Goal: Book appointment/travel/reservation

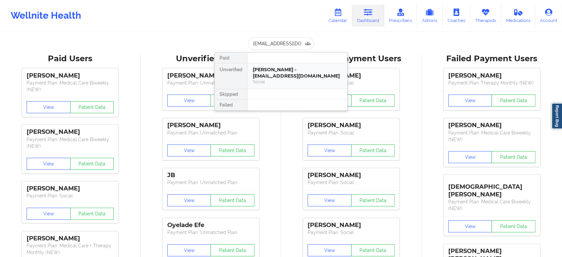
click at [283, 71] on div "[PERSON_NAME] - [EMAIL_ADDRESS][DOMAIN_NAME]" at bounding box center [297, 73] width 89 height 12
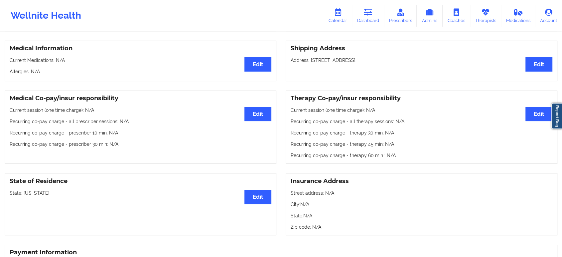
scroll to position [181, 0]
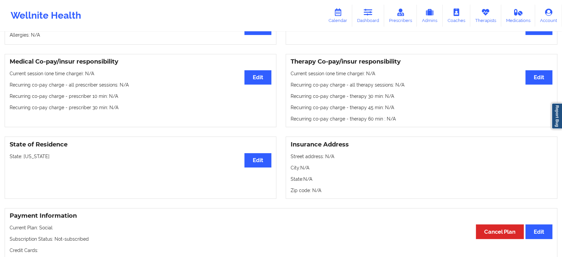
click at [29, 158] on p "State: [US_STATE]" at bounding box center [141, 156] width 262 height 7
click at [29, 158] on p "State: Louisiana" at bounding box center [141, 156] width 262 height 7
copy p "Louisiana"
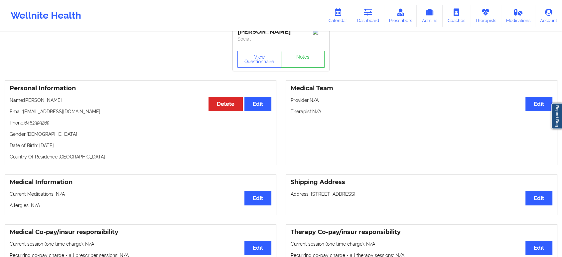
scroll to position [0, 0]
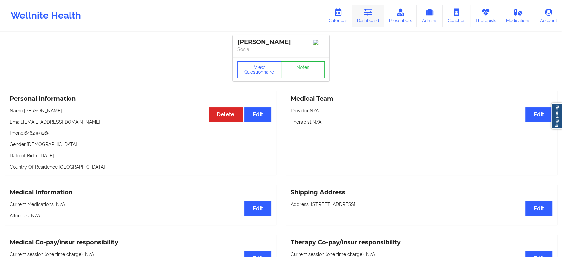
click at [373, 9] on icon at bounding box center [368, 12] width 9 height 7
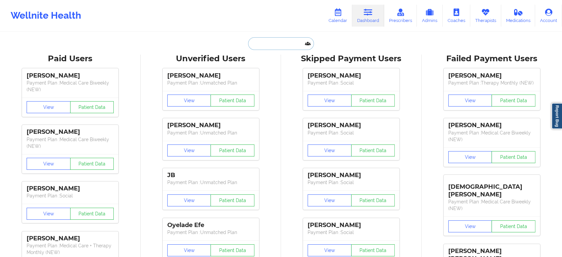
click at [279, 45] on input "text" at bounding box center [281, 43] width 66 height 13
paste input "annabellezakaluk@gmail.com"
type input "annabellezakaluk@gmail.com"
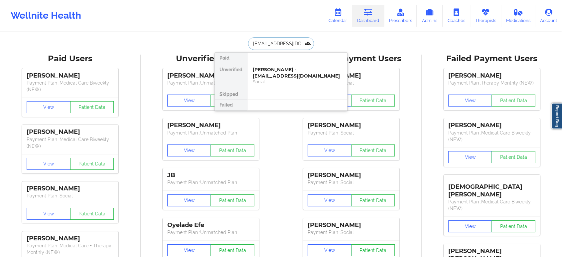
scroll to position [0, 12]
click at [282, 73] on div "Ann Zakaluk - annabellezakaluk@gmail.com" at bounding box center [297, 73] width 89 height 12
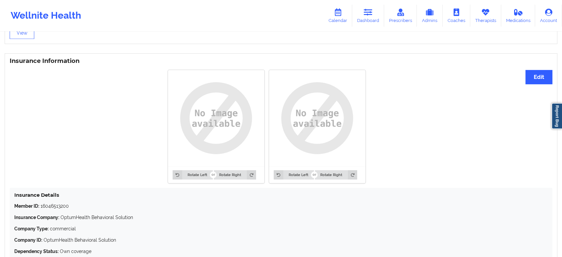
scroll to position [515, 0]
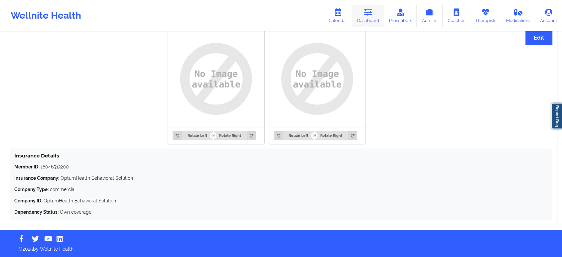
click at [369, 16] on link "Dashboard" at bounding box center [368, 16] width 32 height 22
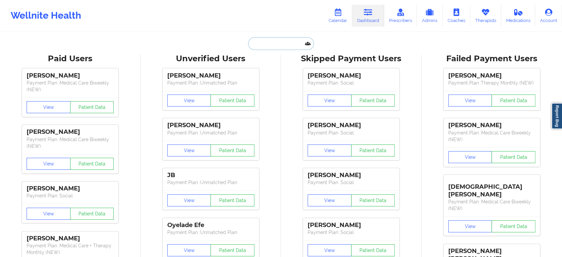
click at [287, 45] on input "text" at bounding box center [281, 43] width 66 height 13
paste input "jrc031123@gmail.com"
type input "jrc031123@gmail.com"
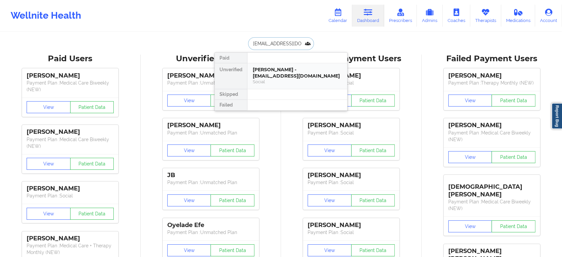
click at [278, 73] on div "JENNIFER CODDINGTON - jrc031123@gmail.com" at bounding box center [297, 73] width 89 height 12
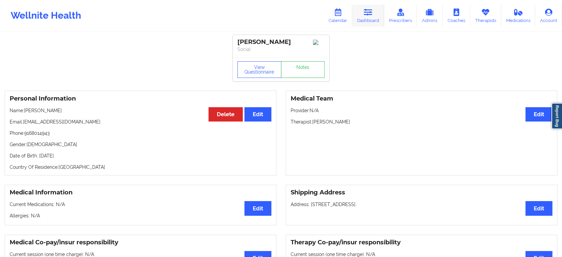
click at [367, 15] on icon at bounding box center [368, 12] width 9 height 7
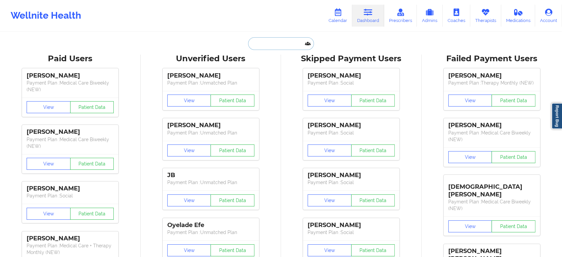
click at [278, 44] on input "text" at bounding box center [281, 43] width 66 height 13
paste input "Jonathan Clarke"
type input "Jonathan Clarke"
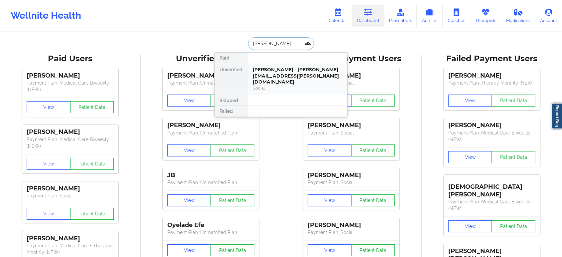
click at [299, 85] on div "Social" at bounding box center [297, 88] width 89 height 6
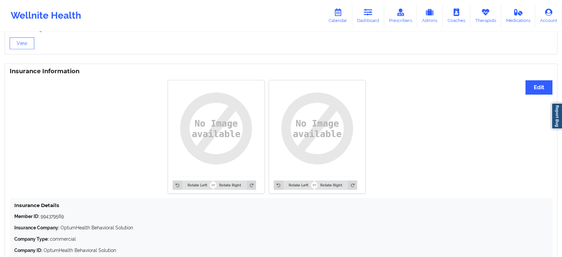
drag, startPoint x: 157, startPoint y: 165, endPoint x: 158, endPoint y: 156, distance: 8.7
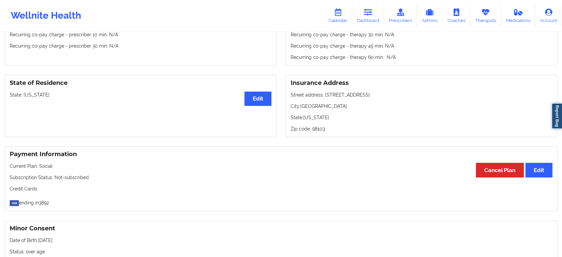
scroll to position [250, 0]
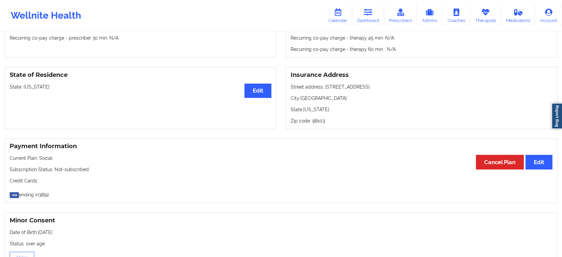
click at [33, 88] on p "State: Washington" at bounding box center [141, 86] width 262 height 7
copy p "[US_STATE]"
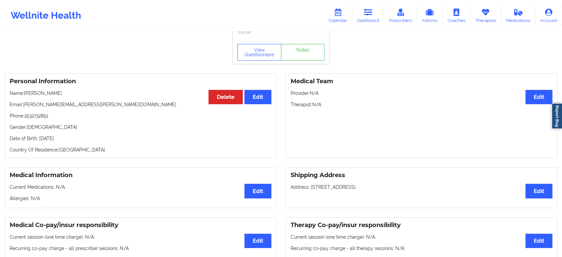
scroll to position [0, 0]
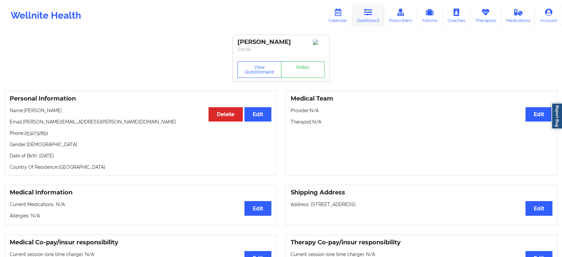
click at [375, 15] on link "Dashboard" at bounding box center [368, 16] width 32 height 22
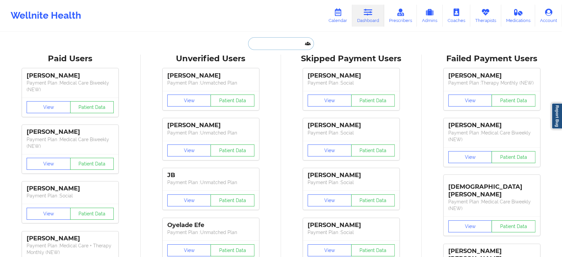
click at [287, 41] on input "text" at bounding box center [281, 43] width 66 height 13
paste input "Emma Chiesa"
type input "Emma Chiesa"
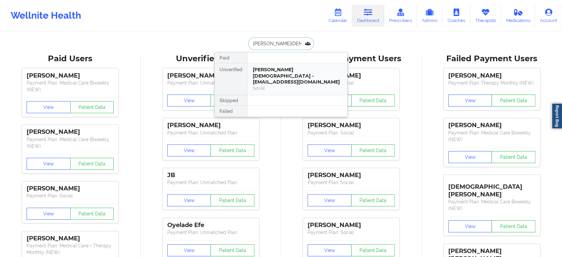
click at [279, 85] on div "Social" at bounding box center [297, 88] width 89 height 6
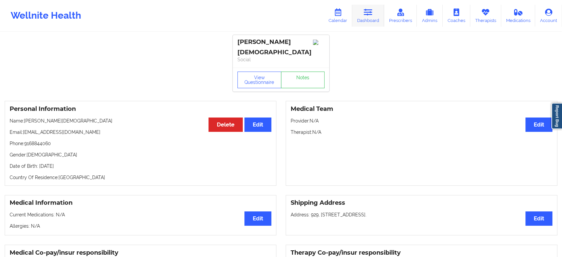
click at [374, 18] on link "Dashboard" at bounding box center [368, 16] width 32 height 22
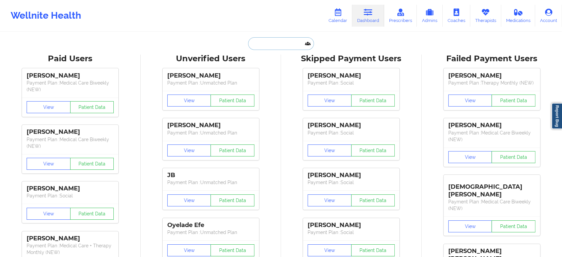
click at [276, 41] on input "text" at bounding box center [281, 43] width 66 height 13
paste input "meleisha.edwards@tn.gov"
type input "meleisha.edwards@tn.gov"
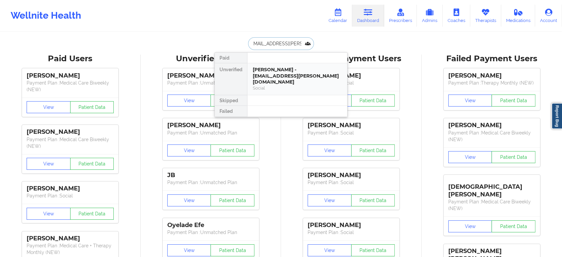
click at [286, 75] on div "MELEISHA EDWARDS - meleisha.edwards@tn.gov" at bounding box center [297, 76] width 89 height 19
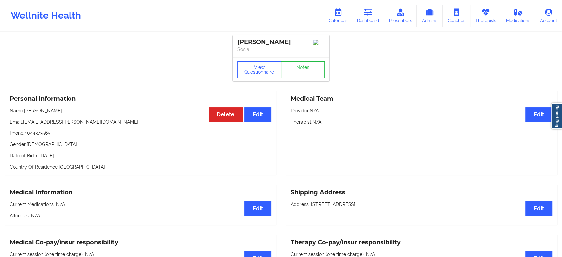
drag, startPoint x: 76, startPoint y: 113, endPoint x: 26, endPoint y: 111, distance: 50.6
click at [26, 111] on p "Name: MELEISHA EDWARDS" at bounding box center [141, 110] width 262 height 7
copy p "MELEISHA EDWARDS"
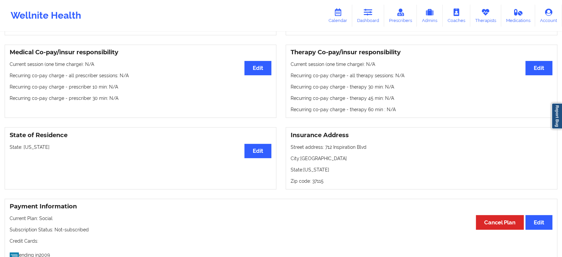
scroll to position [198, 0]
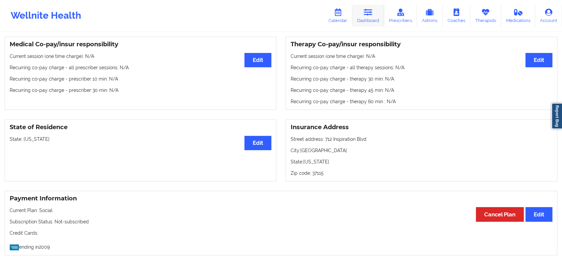
click at [364, 18] on link "Dashboard" at bounding box center [368, 16] width 32 height 22
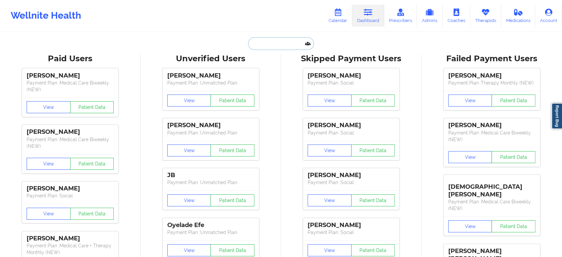
click at [273, 42] on input "text" at bounding box center [281, 43] width 66 height 13
paste input "annamarie.hull777@gmail.com"
type input "annamarie.hull777@gmail.com"
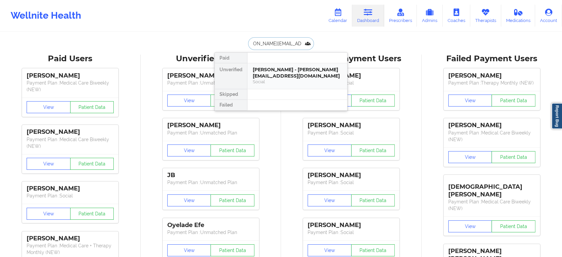
click at [279, 72] on div "Anna Marie Hull - annamarie.hull777@gmail.com" at bounding box center [297, 73] width 89 height 12
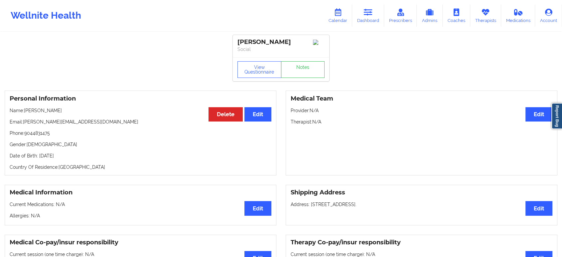
drag, startPoint x: 69, startPoint y: 112, endPoint x: 25, endPoint y: 113, distance: 44.2
click at [25, 113] on p "Name: Anna Marie Hull" at bounding box center [141, 110] width 262 height 7
copy p "Anna Marie Hull"
click at [378, 21] on link "Dashboard" at bounding box center [368, 16] width 32 height 22
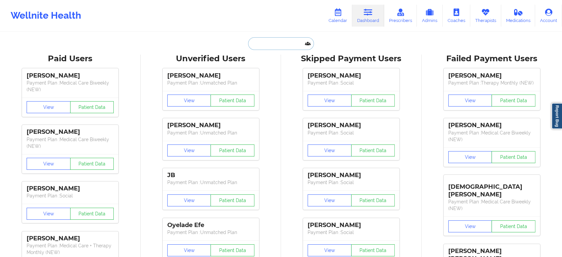
click at [289, 46] on input "text" at bounding box center [281, 43] width 66 height 13
paste input "Frank H Welz"
type input "Frank H Welz"
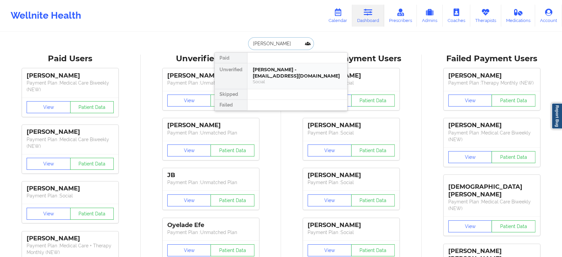
click at [268, 76] on div "Frank H Welz - elizabethwelz30485@gmail.com" at bounding box center [297, 73] width 89 height 12
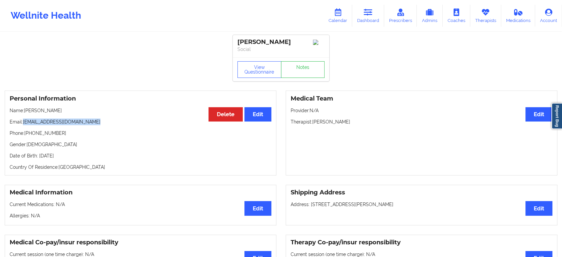
drag, startPoint x: 97, startPoint y: 124, endPoint x: 24, endPoint y: 123, distance: 73.2
click at [24, 123] on p "Email: elizabethwelz30485@gmail.com" at bounding box center [141, 121] width 262 height 7
copy p "elizabethwelz30485@gmail.com"
click at [360, 11] on link "Dashboard" at bounding box center [368, 16] width 32 height 22
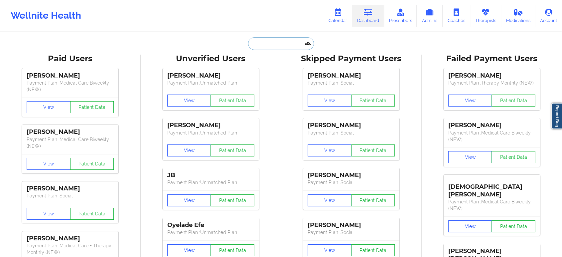
click at [298, 42] on input "text" at bounding box center [281, 43] width 66 height 13
paste input "YEN NHI LE"
type input "YEN NHI LE"
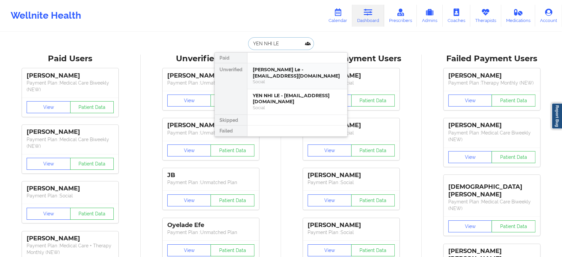
click at [297, 71] on div "Yen Nhi Le - phongnhi255@gmail.com" at bounding box center [297, 73] width 89 height 12
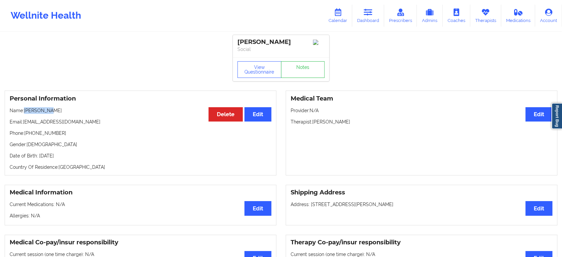
drag, startPoint x: 59, startPoint y: 112, endPoint x: 24, endPoint y: 111, distance: 35.3
click at [24, 111] on p "Name: Yen Nhi Le" at bounding box center [141, 110] width 262 height 7
copy p "Yen Nhi Le"
drag, startPoint x: 78, startPoint y: 123, endPoint x: 23, endPoint y: 123, distance: 54.2
click at [23, 123] on p "Email: phongnhi255@gmail.com" at bounding box center [141, 121] width 262 height 7
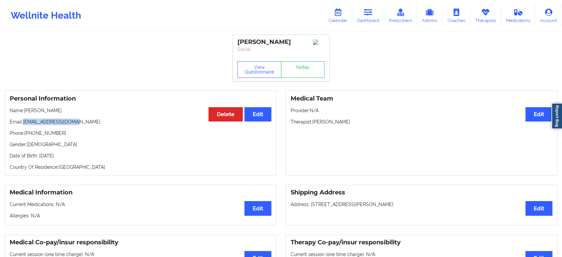
copy p "phongnhi255@gmail.com"
click at [370, 16] on link "Dashboard" at bounding box center [368, 16] width 32 height 22
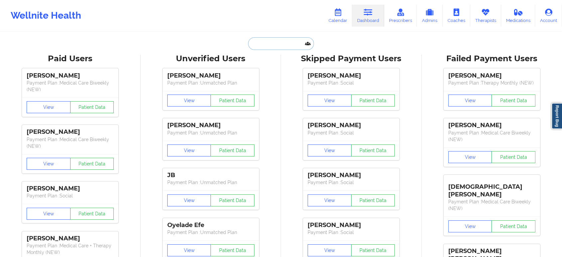
click at [282, 47] on input "text" at bounding box center [281, 43] width 66 height 13
paste input "parkerriccelli@gmail.com"
type input "parkerriccelli@gmail.com"
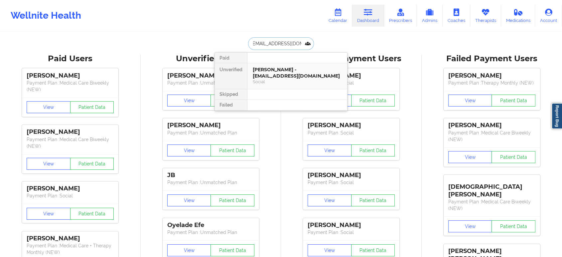
click at [280, 70] on div "PARKER RICCELLI - parkerriccelli@gmail.com" at bounding box center [297, 73] width 89 height 12
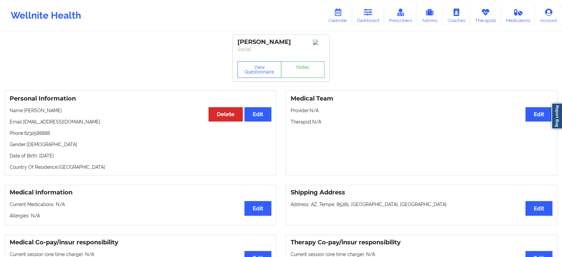
drag, startPoint x: 68, startPoint y: 113, endPoint x: 24, endPoint y: 113, distance: 43.6
click at [24, 113] on p "Name: PARKER RICCELLI" at bounding box center [141, 110] width 262 height 7
copy p "PARKER RICCELLI"
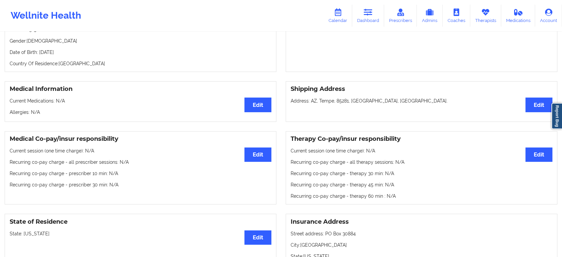
scroll to position [3, 0]
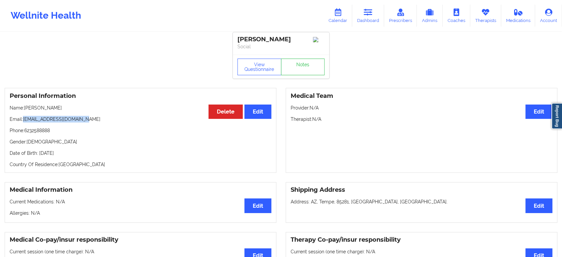
drag, startPoint x: 85, startPoint y: 122, endPoint x: 24, endPoint y: 122, distance: 60.9
click at [24, 122] on p "Email: parkerriccelli@gmail.com" at bounding box center [141, 119] width 262 height 7
copy p "parkerriccelli@gmail.com"
click at [368, 12] on icon at bounding box center [368, 12] width 9 height 7
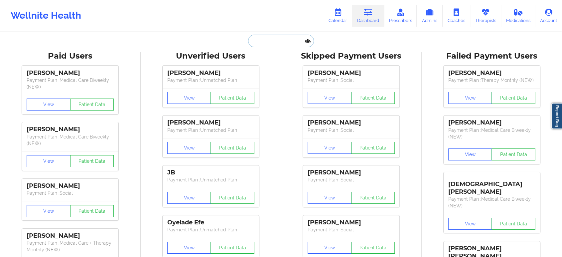
click at [279, 41] on input "text" at bounding box center [281, 41] width 66 height 13
paste input "Victor Hodgins"
type input "Victor Hodgins"
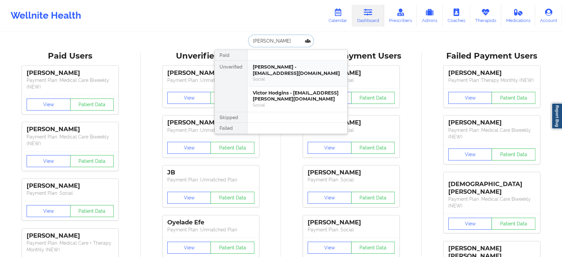
click at [321, 70] on div "Victor Hodgins - cyrushodgins@gmail.com" at bounding box center [297, 70] width 89 height 12
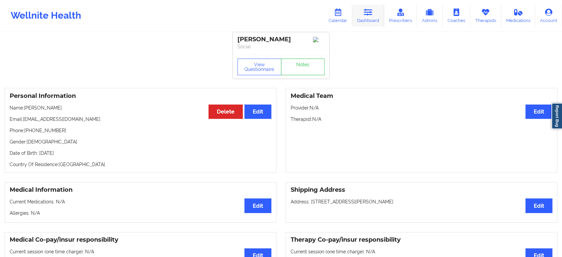
click at [365, 14] on link "Dashboard" at bounding box center [368, 16] width 32 height 22
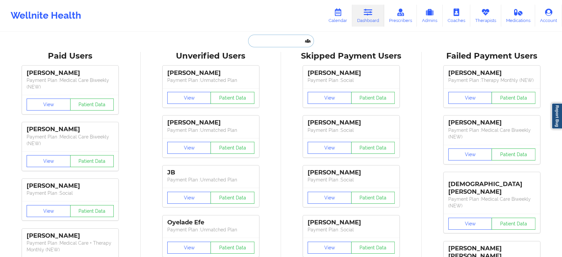
click at [279, 38] on input "text" at bounding box center [281, 41] width 66 height 13
paste input "Victor Hodgins"
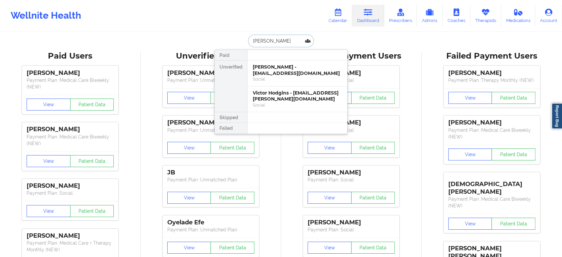
type input "Victor Hodgins"
click at [278, 93] on div "Victor Hodgins - victor.hodgins@gmail.com" at bounding box center [297, 96] width 89 height 12
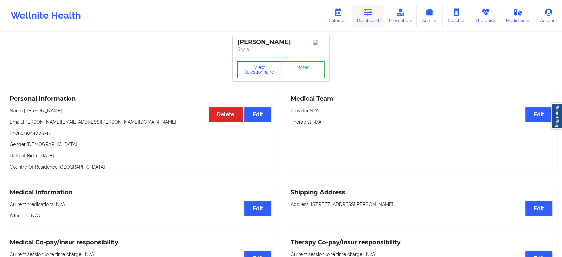
click at [378, 14] on link "Dashboard" at bounding box center [368, 16] width 32 height 22
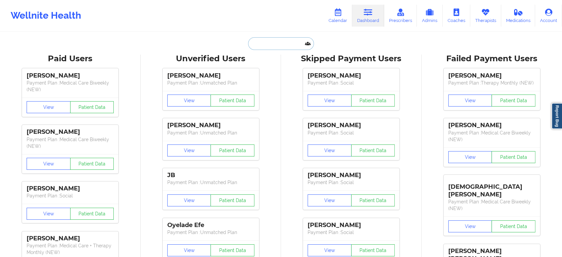
click at [274, 45] on input "text" at bounding box center [281, 43] width 66 height 13
paste input "Victor Hodgins"
type input "Victor Hodgins"
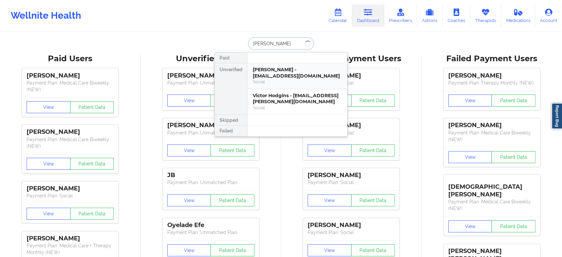
click at [279, 72] on div "Victor Hodgins - cyrushodgins@gmail.com" at bounding box center [297, 73] width 89 height 12
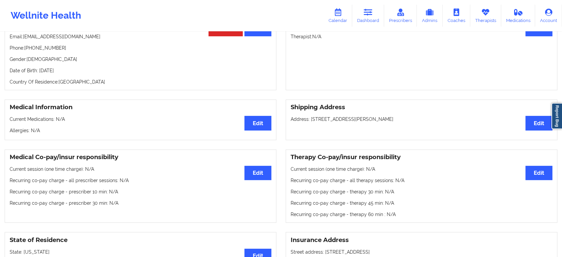
scroll to position [48, 0]
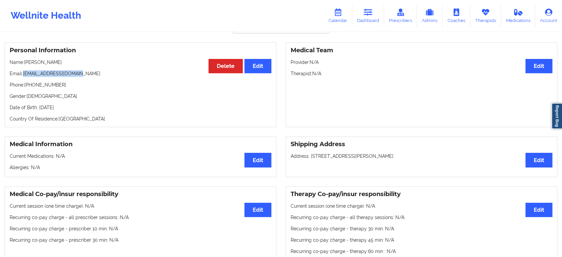
drag, startPoint x: 82, startPoint y: 76, endPoint x: 25, endPoint y: 71, distance: 58.1
click at [25, 71] on div "Personal Information Edit Delete Name: Victor Hodgins Email: cyrushodgins@gmail…" at bounding box center [141, 84] width 272 height 85
copy p "cyrushodgins@gmail.com"
drag, startPoint x: 371, startPoint y: 15, endPoint x: 364, endPoint y: 30, distance: 15.8
click at [371, 15] on icon at bounding box center [368, 12] width 9 height 7
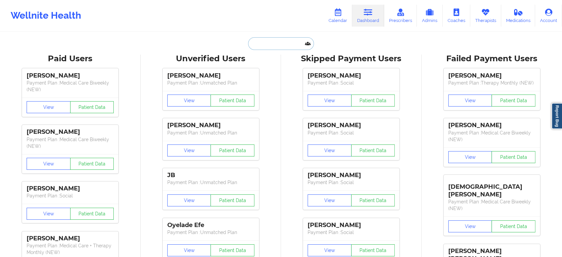
click at [290, 47] on input "text" at bounding box center [281, 43] width 66 height 13
paste input "(856) 283-5156"
type input "(856) 283-5156"
paste input "Christine Mcbride"
type input "Christine Mcbride"
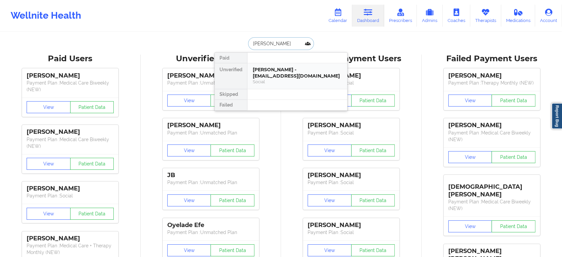
click at [290, 74] on div "Christine Mcbride - christine3449@hotmail.com" at bounding box center [297, 73] width 89 height 12
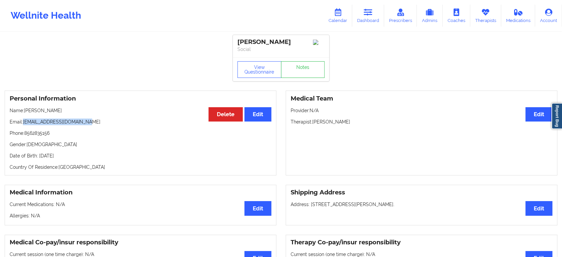
drag, startPoint x: 87, startPoint y: 125, endPoint x: 24, endPoint y: 124, distance: 63.5
click at [24, 124] on p "Email: christine3449@hotmail.com" at bounding box center [141, 121] width 262 height 7
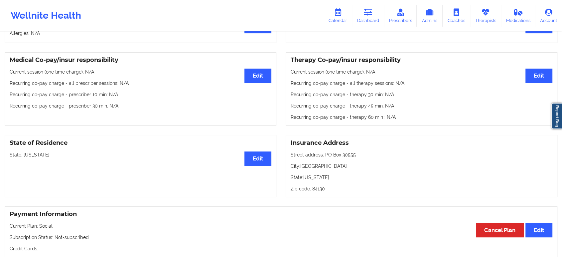
scroll to position [217, 0]
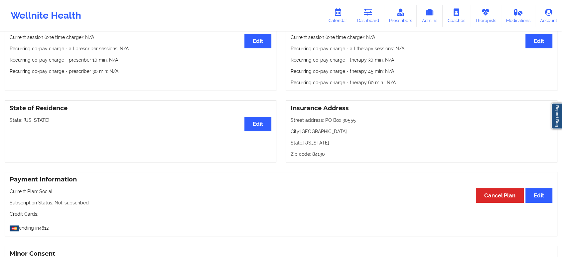
drag, startPoint x: 312, startPoint y: 161, endPoint x: 312, endPoint y: 152, distance: 9.0
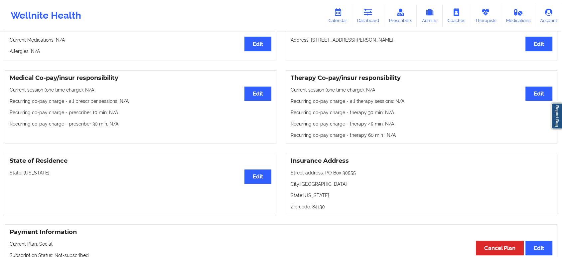
scroll to position [0, 0]
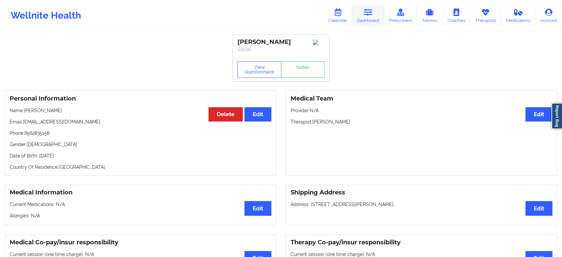
click at [373, 16] on icon at bounding box center [368, 12] width 9 height 7
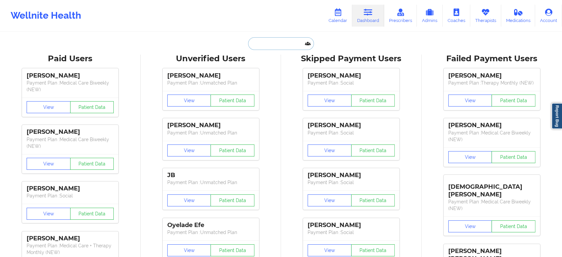
click at [281, 44] on input "text" at bounding box center [281, 43] width 66 height 13
paste input "Anna Marie Hull"
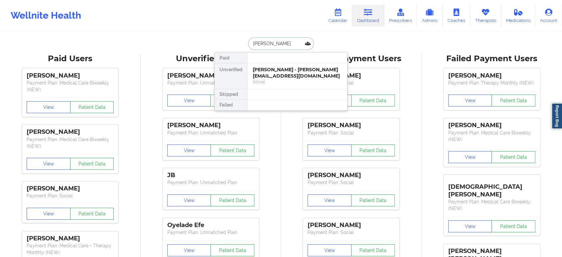
type input "Anna Marie Hull"
click at [281, 63] on div at bounding box center [297, 58] width 100 height 11
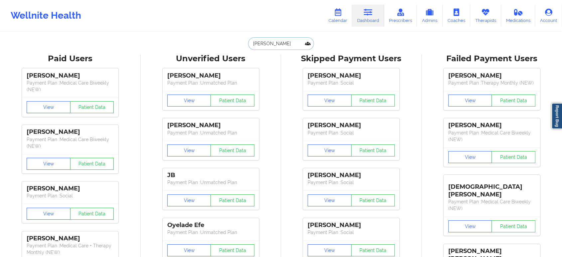
click at [292, 46] on input "Anna Marie Hull" at bounding box center [281, 43] width 66 height 13
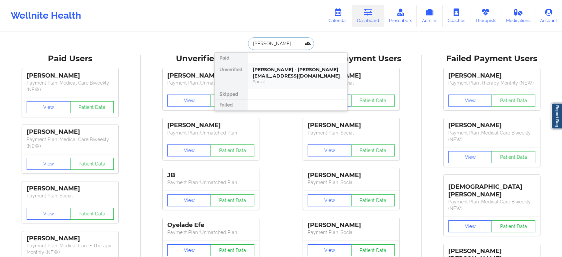
click at [285, 84] on div "Social" at bounding box center [297, 82] width 89 height 6
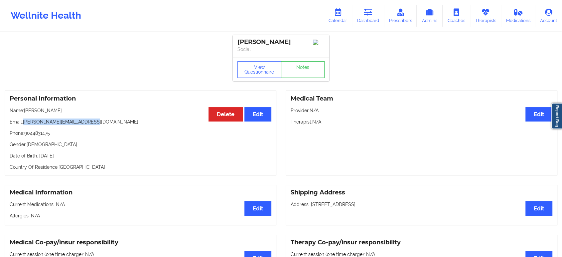
drag, startPoint x: 96, startPoint y: 126, endPoint x: 24, endPoint y: 123, distance: 72.2
click at [24, 123] on p "Email: annamarie.hull777@gmail.com" at bounding box center [141, 121] width 262 height 7
click at [364, 12] on link "Dashboard" at bounding box center [368, 16] width 32 height 22
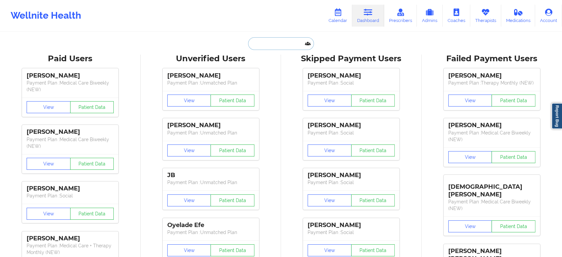
click at [288, 44] on input "text" at bounding box center [281, 43] width 66 height 13
paste input "MELEISHA EDWARDS"
type input "MELEISHA EDWARDS"
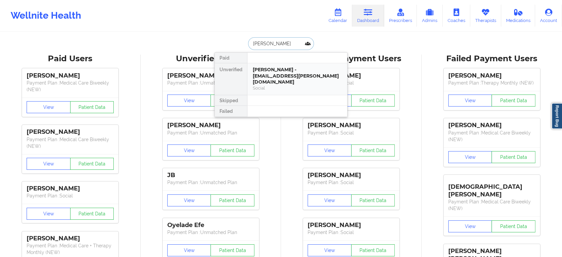
click at [279, 72] on div "MELEISHA EDWARDS - meleisha.edwards@tn.gov" at bounding box center [297, 76] width 89 height 19
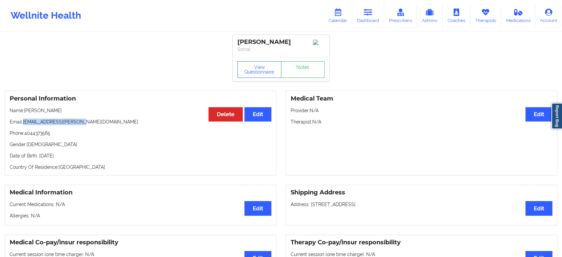
drag, startPoint x: 94, startPoint y: 124, endPoint x: 25, endPoint y: 121, distance: 69.3
click at [25, 121] on p "Email: meleisha.edwards@tn.gov" at bounding box center [141, 121] width 262 height 7
click at [368, 9] on icon at bounding box center [368, 12] width 9 height 7
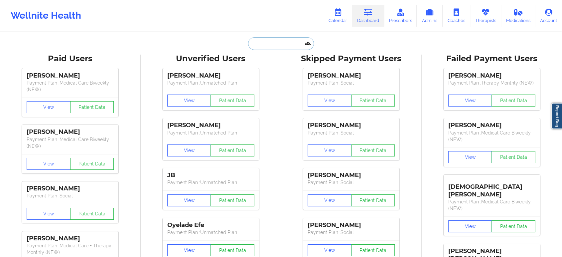
click at [278, 47] on input "text" at bounding box center [281, 43] width 66 height 13
paste input "Ann Zakaluk"
type input "Ann Zakaluk"
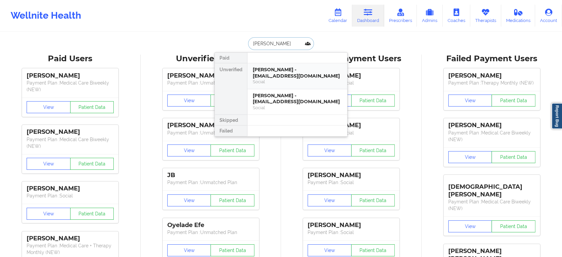
click at [293, 79] on div "Social" at bounding box center [297, 82] width 89 height 6
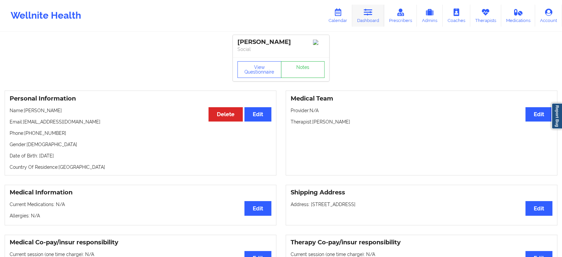
click at [364, 11] on link "Dashboard" at bounding box center [368, 16] width 32 height 22
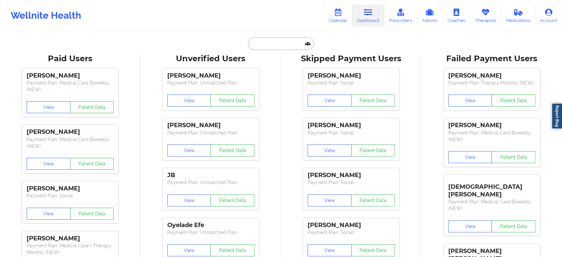
click at [291, 38] on input "text" at bounding box center [281, 43] width 66 height 13
paste input "Elibet"
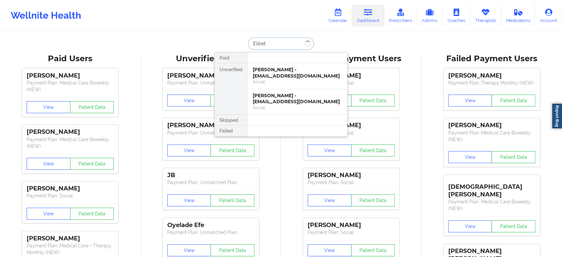
type input "Elibet h"
click at [284, 73] on div "Elibet Hernandez - elibet_hernandez@yahoo.com" at bounding box center [297, 73] width 89 height 12
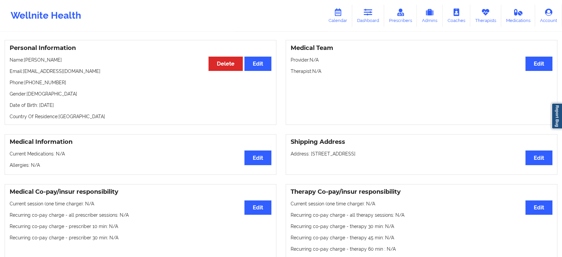
scroll to position [6, 0]
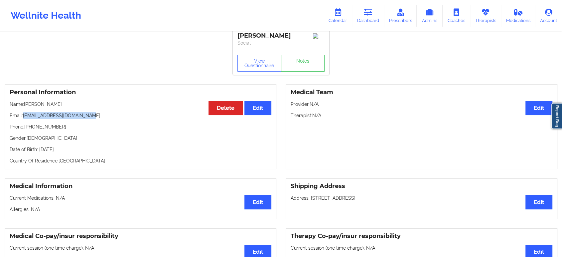
drag, startPoint x: 90, startPoint y: 119, endPoint x: 25, endPoint y: 118, distance: 65.9
click at [25, 118] on p "Email: elibet_hernandez@yahoo.com" at bounding box center [141, 115] width 262 height 7
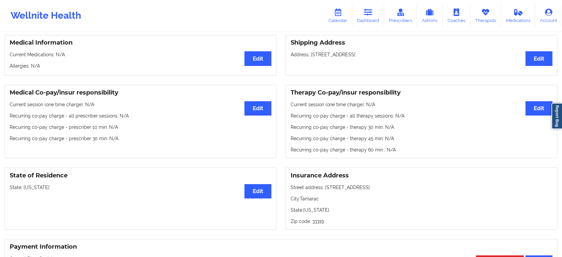
scroll to position [167, 0]
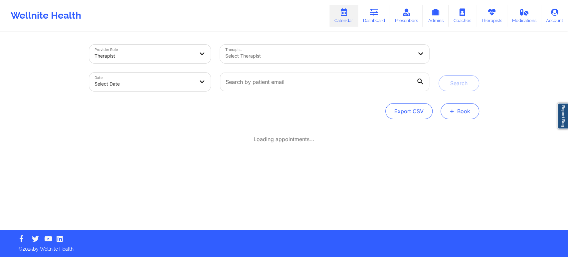
click at [462, 111] on button "+ Book" at bounding box center [459, 111] width 39 height 16
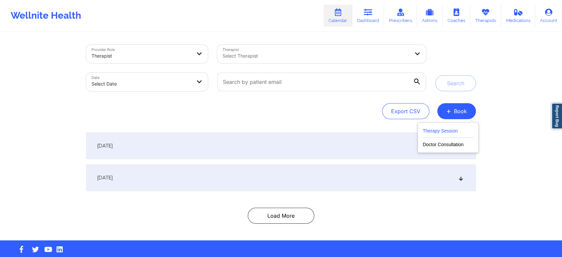
click at [454, 131] on button "Therapy Session" at bounding box center [448, 132] width 51 height 11
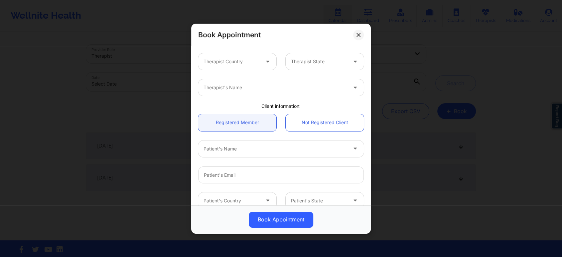
click at [262, 61] on div at bounding box center [268, 61] width 16 height 17
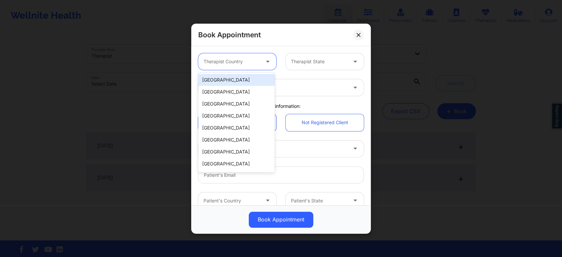
click at [254, 79] on div "[GEOGRAPHIC_DATA]" at bounding box center [236, 80] width 77 height 12
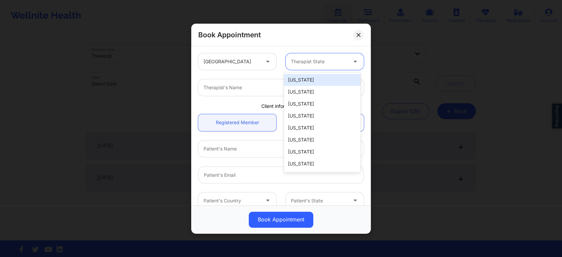
click at [327, 65] on div at bounding box center [319, 62] width 56 height 8
type input "ca"
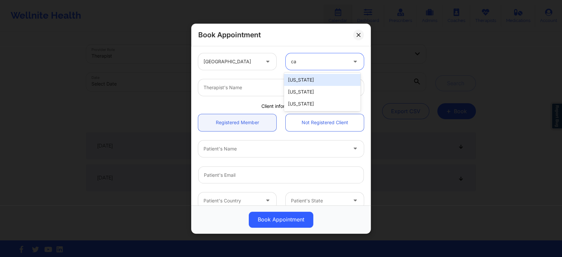
click at [320, 78] on div "California" at bounding box center [322, 80] width 77 height 12
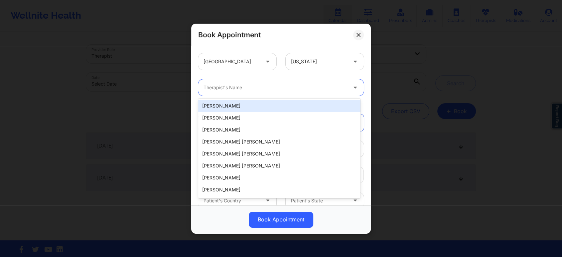
click at [292, 90] on div at bounding box center [276, 87] width 144 height 8
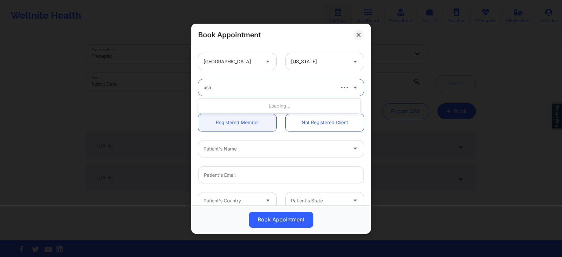
type input "usha"
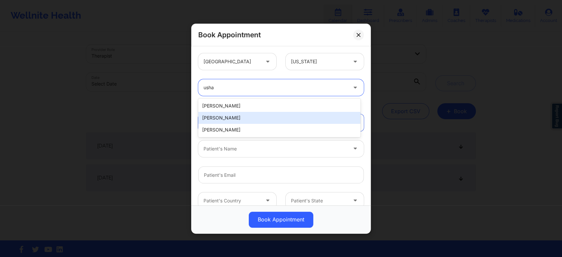
click at [265, 115] on div "Usha Mirpuri" at bounding box center [279, 118] width 162 height 12
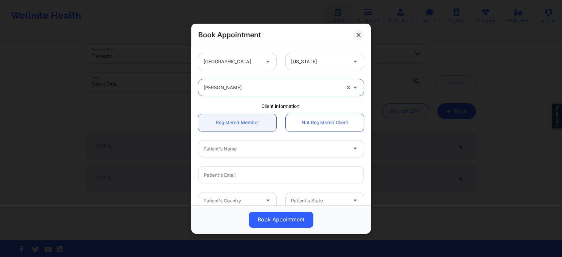
click at [277, 149] on div at bounding box center [276, 149] width 144 height 8
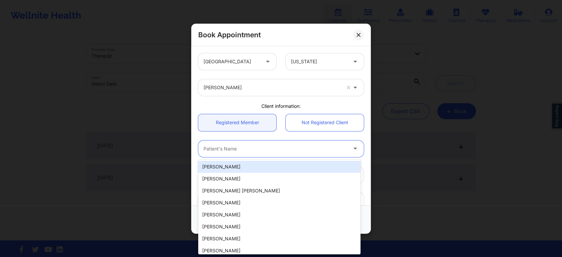
paste input "jrc031123@gmail.com"
type input "jrc031123@gmail.com"
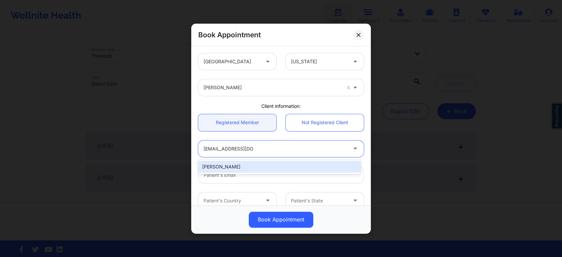
click at [272, 168] on div "JENNIFER CODDINGTON" at bounding box center [279, 167] width 162 height 12
type input "jrc031123@gmail.com"
type input "9168014943"
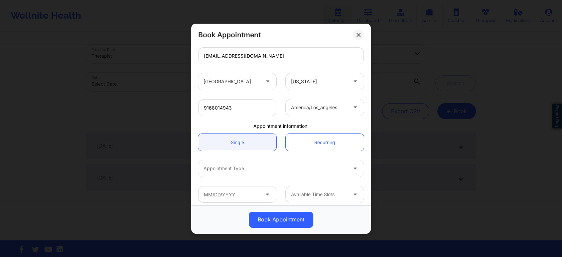
scroll to position [123, 0]
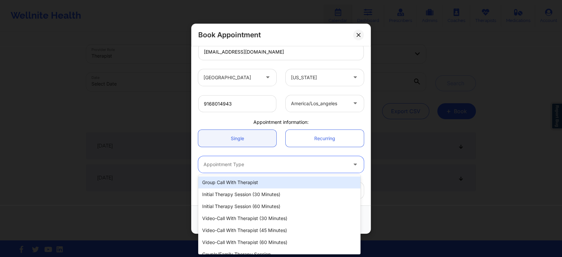
click at [282, 163] on div at bounding box center [276, 164] width 144 height 8
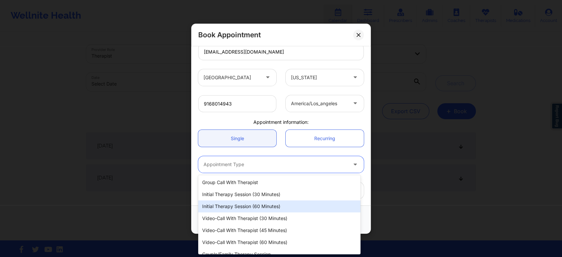
click at [271, 205] on div "Initial Therapy Session (60 minutes)" at bounding box center [279, 206] width 162 height 12
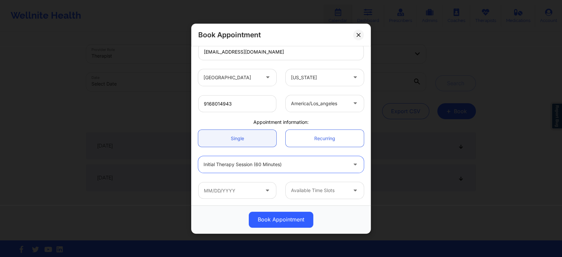
click at [264, 191] on icon at bounding box center [267, 189] width 7 height 6
click at [238, 189] on input "text" at bounding box center [237, 190] width 78 height 17
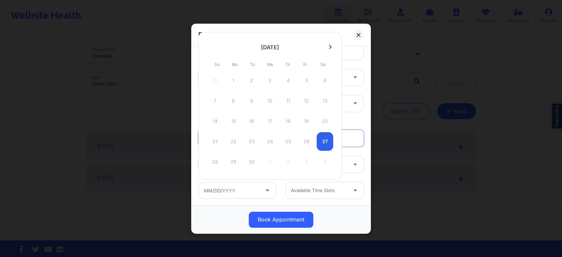
click at [250, 160] on div "28 29 30 1 2 3 4" at bounding box center [270, 161] width 126 height 19
click at [249, 159] on div "28 29 30 1 2 3 4" at bounding box center [270, 161] width 126 height 19
click at [318, 164] on div "28 29 30 1 2 3 4" at bounding box center [270, 161] width 126 height 19
click at [281, 193] on div "Available Time Slots" at bounding box center [324, 190] width 87 height 17
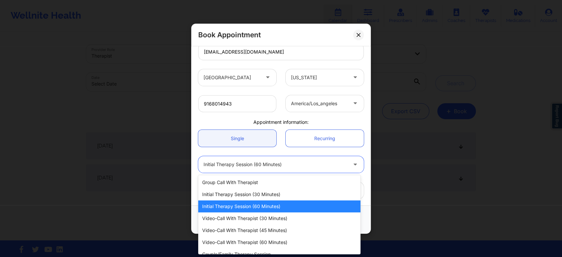
click at [288, 162] on div at bounding box center [276, 164] width 144 height 8
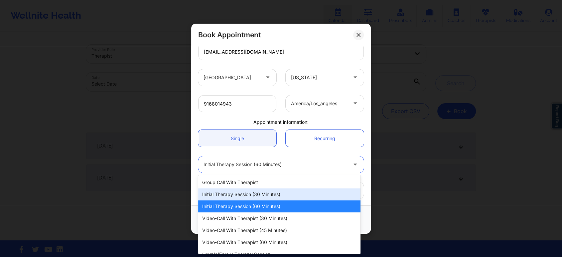
click at [272, 192] on div "Initial Therapy Session (30 minutes)" at bounding box center [279, 194] width 162 height 12
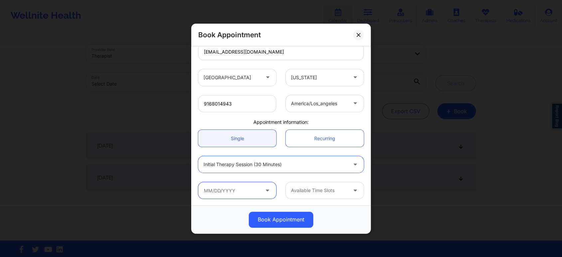
click at [253, 189] on input "text" at bounding box center [237, 190] width 78 height 17
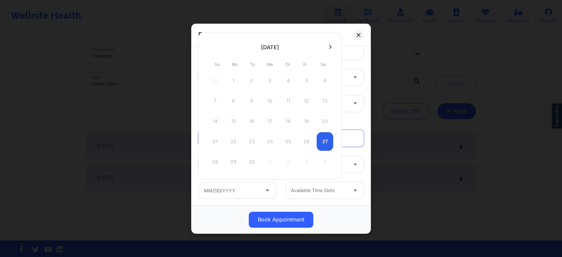
click at [245, 158] on div "28 29 30 1 2 3 4" at bounding box center [270, 161] width 126 height 19
click at [250, 159] on div "28 29 30 1 2 3 4" at bounding box center [270, 161] width 126 height 19
click at [252, 160] on div "28 29 30 1 2 3 4" at bounding box center [270, 161] width 126 height 19
click at [329, 47] on icon at bounding box center [330, 47] width 3 height 4
click at [208, 46] on button at bounding box center [210, 47] width 7 height 6
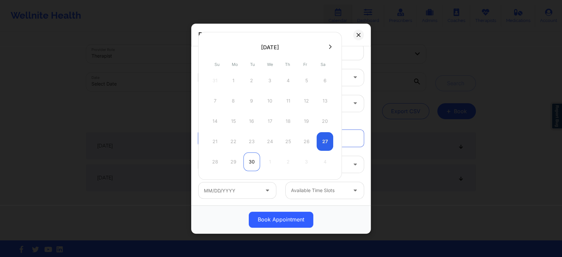
click at [252, 162] on div "30" at bounding box center [251, 161] width 17 height 19
type input "09/30/2025"
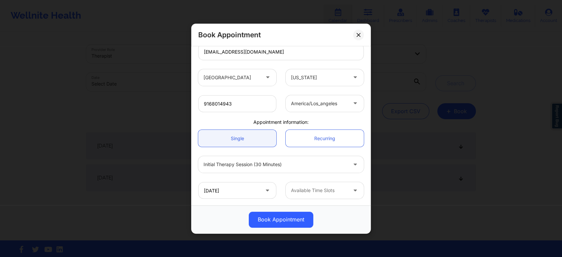
click at [304, 165] on div at bounding box center [276, 164] width 144 height 8
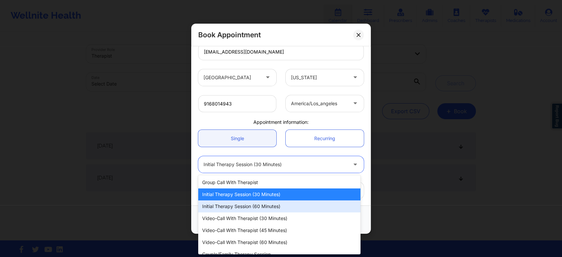
click at [271, 206] on div "Initial Therapy Session (60 minutes)" at bounding box center [279, 206] width 162 height 12
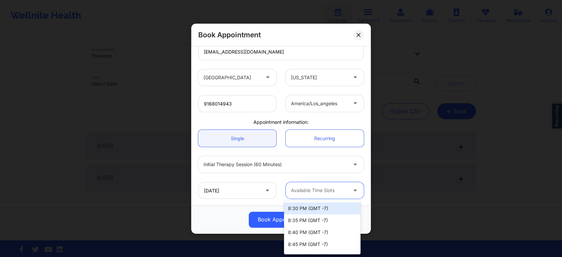
click at [323, 193] on div at bounding box center [319, 190] width 56 height 8
click at [330, 207] on div "8:30 PM (GMT -7)" at bounding box center [322, 208] width 77 height 12
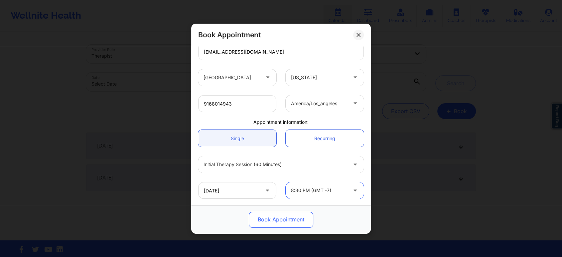
click at [283, 220] on button "Book Appointment" at bounding box center [281, 219] width 65 height 16
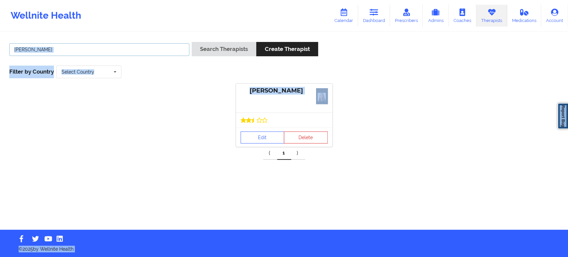
click at [144, 51] on input "Gailbriel Jenkins" at bounding box center [99, 49] width 180 height 13
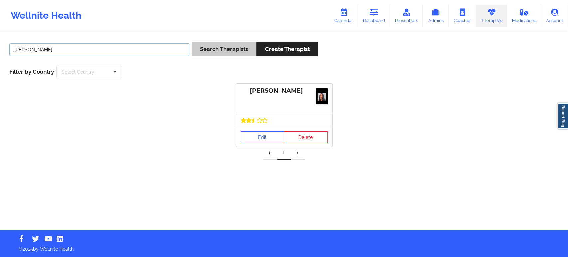
paste input "Jazmin Robert"
type input "Jazmin Roberts"
click at [231, 51] on button "Search Therapists" at bounding box center [224, 49] width 65 height 14
click at [262, 127] on div "Edit Delete" at bounding box center [284, 135] width 96 height 19
click at [258, 133] on link "Edit" at bounding box center [262, 136] width 44 height 12
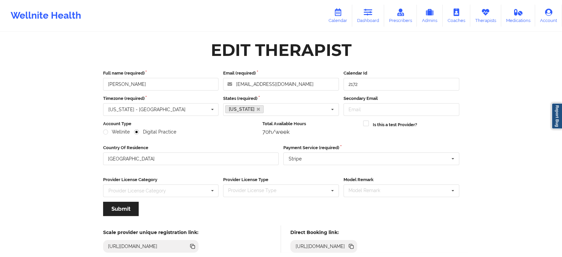
click at [352, 246] on icon at bounding box center [350, 245] width 3 height 3
click at [492, 14] on link "Therapists" at bounding box center [485, 16] width 31 height 22
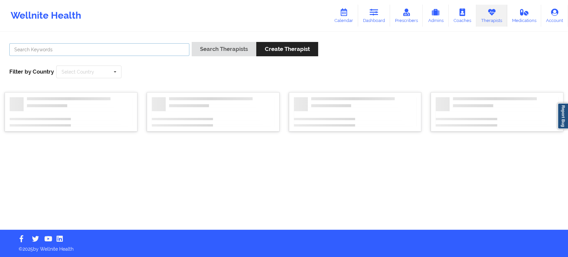
click at [100, 48] on input "text" at bounding box center [99, 49] width 180 height 13
paste input "Zanthresa Hampton"
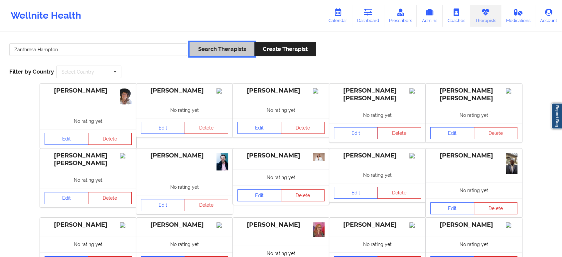
click at [221, 49] on button "Search Therapists" at bounding box center [222, 49] width 65 height 14
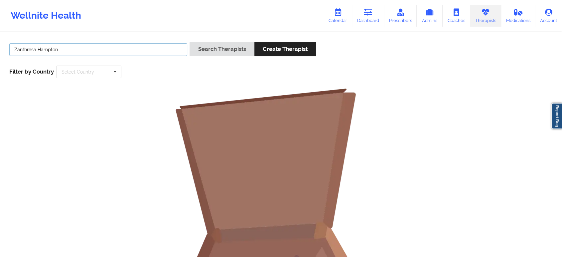
click at [130, 48] on input "Zanthresa Hampton" at bounding box center [98, 49] width 178 height 13
type input "Zanthresa"
click at [190, 42] on button "Search Therapists" at bounding box center [222, 49] width 65 height 14
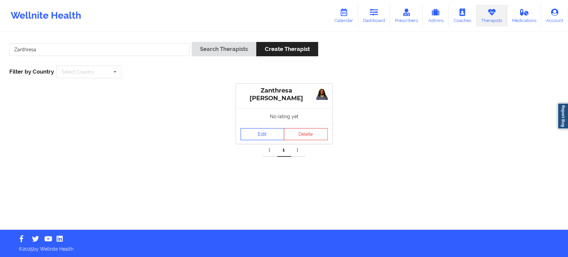
click at [267, 137] on link "Edit" at bounding box center [262, 134] width 44 height 12
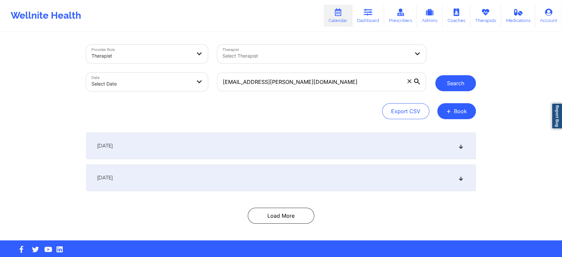
type input "meleisha.edwards@tn.gov"
click at [465, 82] on button "Search" at bounding box center [455, 83] width 41 height 16
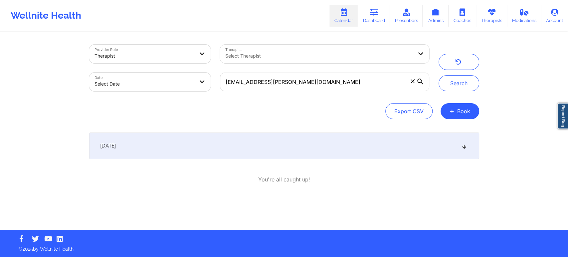
click at [464, 143] on div "October 2, 2025" at bounding box center [284, 145] width 390 height 27
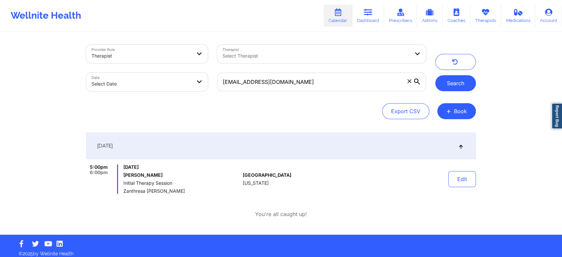
type input "[EMAIL_ADDRESS][DOMAIN_NAME]"
click at [464, 85] on button "Search" at bounding box center [455, 83] width 41 height 16
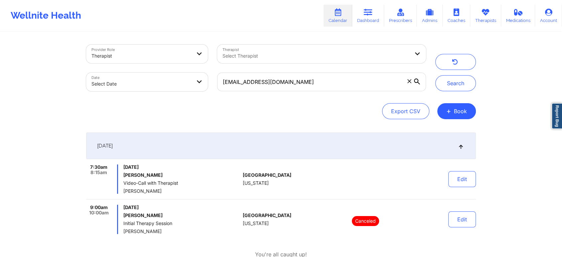
scroll to position [37, 0]
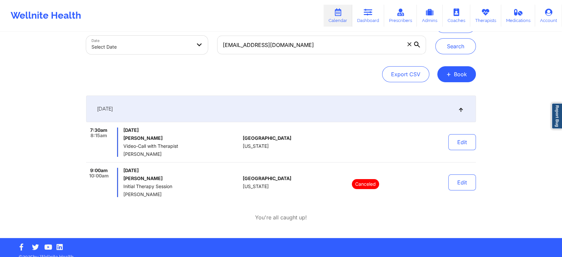
click at [136, 154] on span "[PERSON_NAME]" at bounding box center [181, 153] width 117 height 5
copy span "[PERSON_NAME]"
click at [166, 152] on span "[PERSON_NAME]" at bounding box center [181, 153] width 117 height 5
drag, startPoint x: 169, startPoint y: 154, endPoint x: 123, endPoint y: 154, distance: 46.2
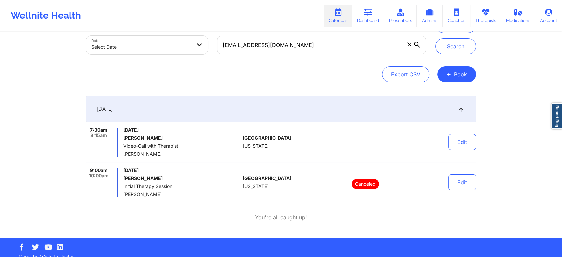
click at [123, 154] on span "[PERSON_NAME]" at bounding box center [181, 153] width 117 height 5
copy span "[PERSON_NAME]"
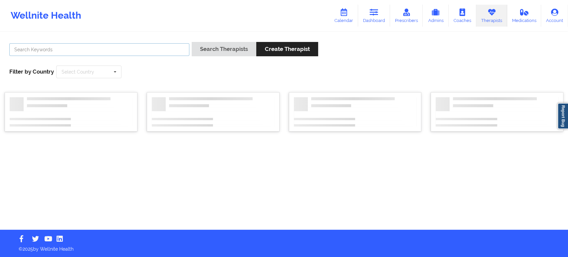
click at [153, 51] on input "text" at bounding box center [99, 49] width 180 height 13
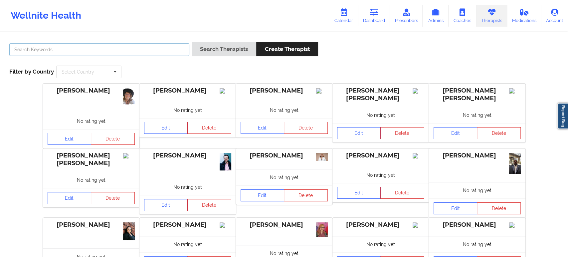
paste input "Dashima"
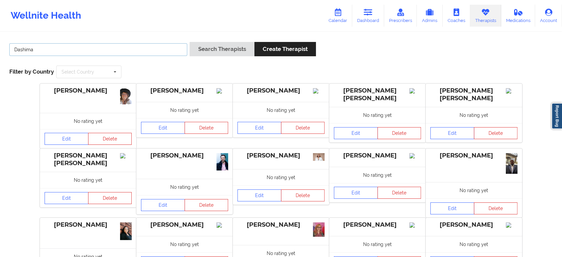
type input "Dashima Green"
click at [211, 50] on button "Search Therapists" at bounding box center [222, 49] width 65 height 14
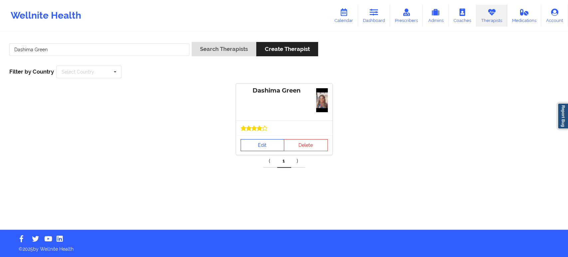
click at [261, 147] on link "Edit" at bounding box center [262, 145] width 44 height 12
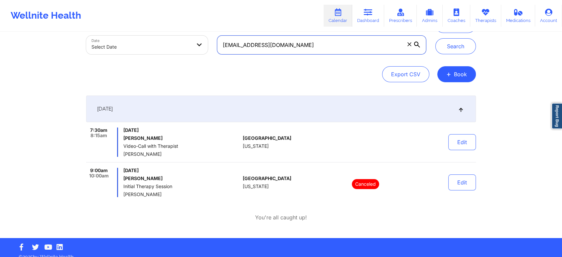
click at [340, 50] on input "[EMAIL_ADDRESS][DOMAIN_NAME]" at bounding box center [321, 45] width 209 height 19
paste input "christine3449@hot"
type input "[EMAIL_ADDRESS][DOMAIN_NAME]"
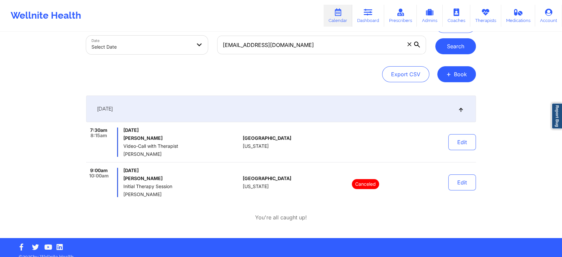
click at [451, 47] on button "Search" at bounding box center [455, 46] width 41 height 16
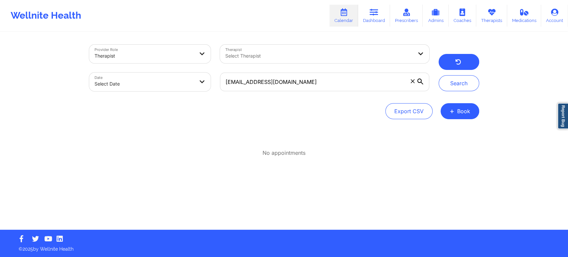
click at [455, 65] on icon "button" at bounding box center [458, 62] width 6 height 5
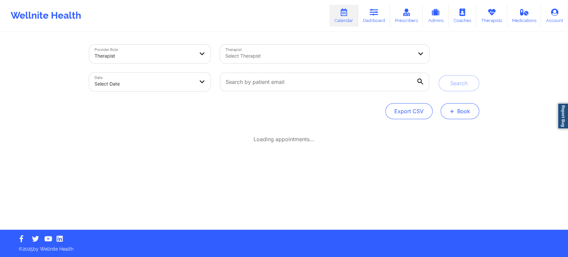
click at [464, 113] on button "+ Book" at bounding box center [459, 111] width 39 height 16
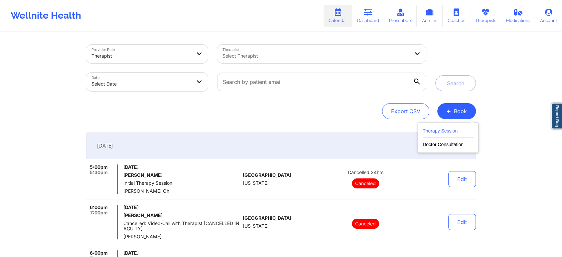
click at [452, 130] on button "Therapy Session" at bounding box center [448, 132] width 51 height 11
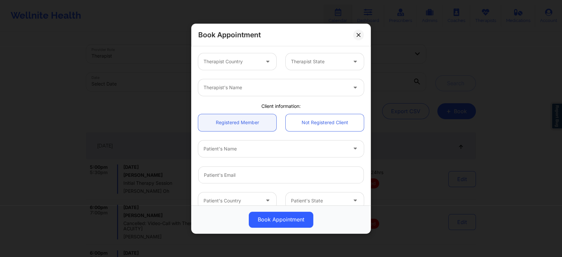
click at [243, 63] on div at bounding box center [232, 62] width 56 height 8
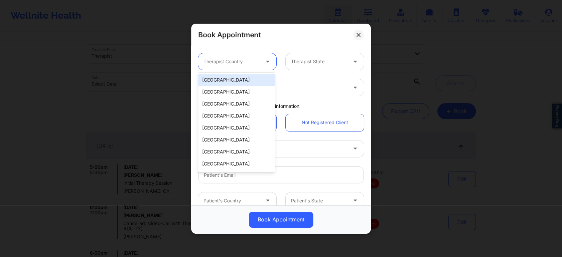
click at [239, 79] on div "[GEOGRAPHIC_DATA]" at bounding box center [236, 80] width 77 height 12
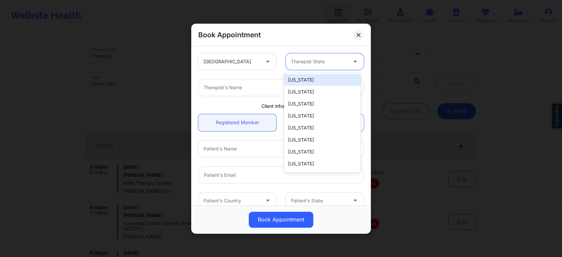
click at [313, 63] on div at bounding box center [319, 62] width 56 height 8
type input "new"
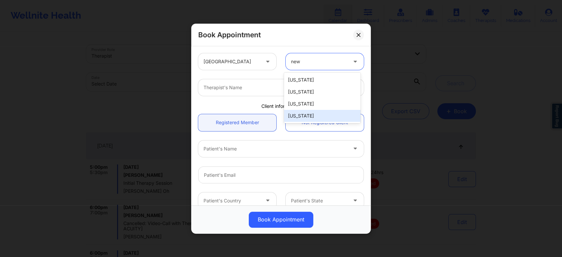
click at [323, 116] on div "[US_STATE]" at bounding box center [322, 116] width 77 height 12
click at [303, 86] on div at bounding box center [276, 87] width 144 height 8
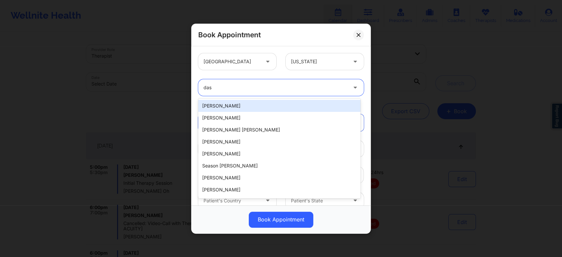
type input "dash"
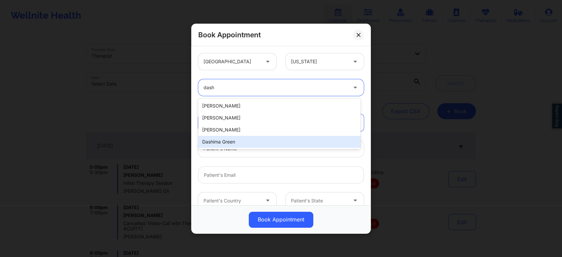
click at [258, 139] on div "Dashima Green" at bounding box center [279, 142] width 162 height 12
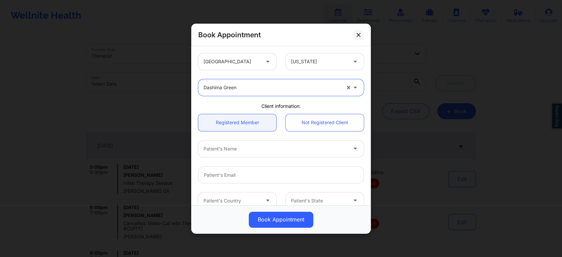
click at [267, 150] on div at bounding box center [276, 149] width 144 height 8
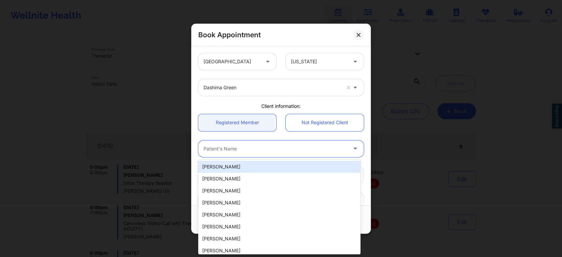
paste input "christine3449@hotmail.com"
type input "christine3449@hotmail.com"
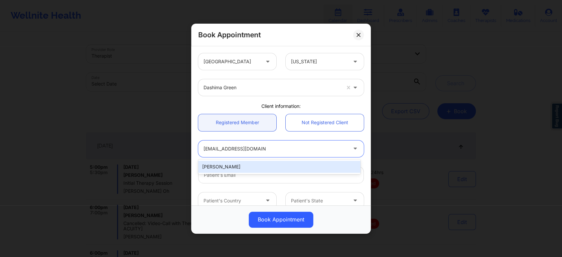
click at [268, 164] on div "Christine Mcbride" at bounding box center [279, 167] width 162 height 12
type input "christine3449@hotmail.com"
type input "8562835156"
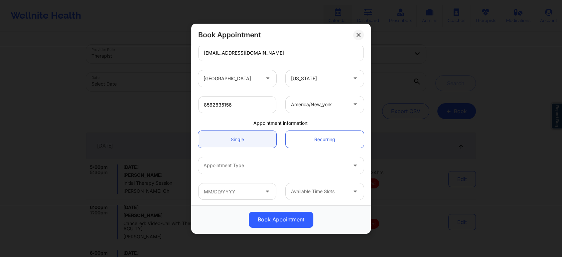
scroll to position [123, 0]
click at [280, 165] on div at bounding box center [276, 164] width 144 height 8
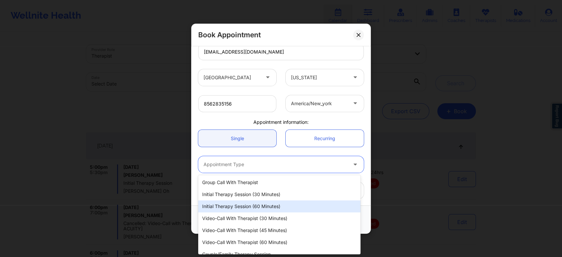
click at [266, 205] on div "Initial Therapy Session (60 minutes)" at bounding box center [279, 206] width 162 height 12
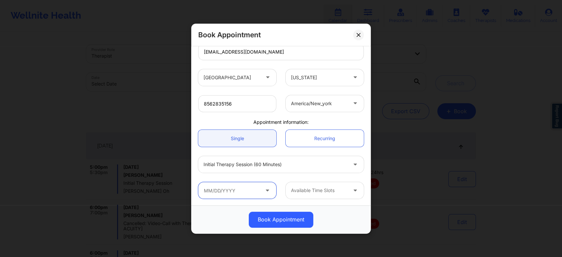
click at [240, 189] on input "text" at bounding box center [237, 190] width 78 height 17
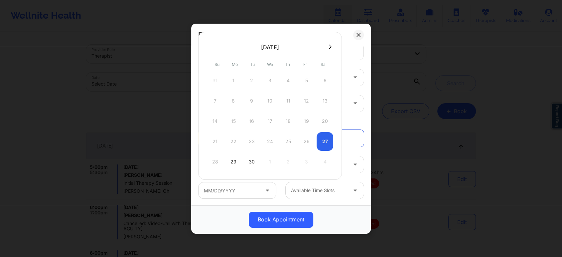
click at [330, 46] on button at bounding box center [330, 47] width 7 height 6
click at [270, 79] on div "1" at bounding box center [270, 80] width 17 height 19
type input "10/01/2025"
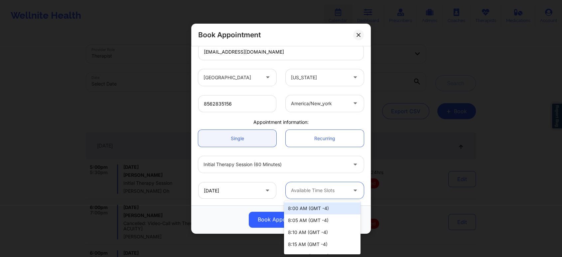
click at [352, 191] on icon at bounding box center [355, 189] width 7 height 6
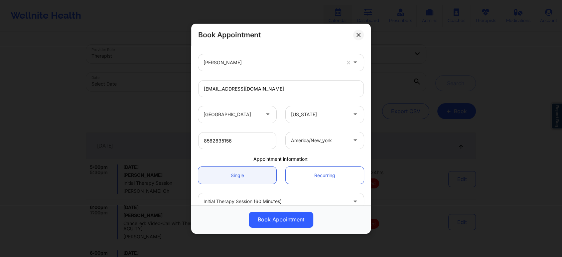
scroll to position [49, 0]
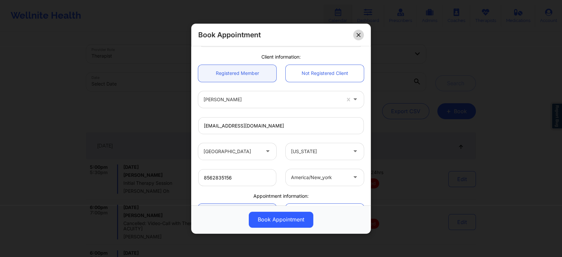
click at [357, 37] on button at bounding box center [358, 34] width 11 height 11
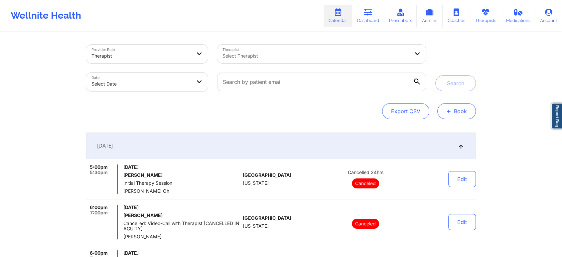
click at [460, 111] on button "+ Book" at bounding box center [456, 111] width 39 height 16
click at [452, 132] on button "Therapy Session" at bounding box center [445, 132] width 51 height 11
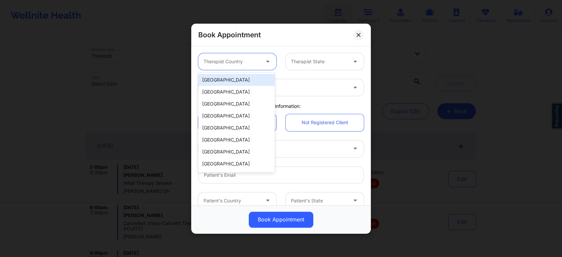
click at [256, 65] on div at bounding box center [232, 62] width 56 height 8
click at [226, 82] on div "[GEOGRAPHIC_DATA]" at bounding box center [236, 80] width 77 height 12
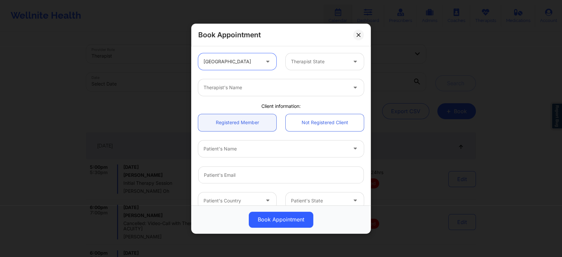
click at [327, 63] on div at bounding box center [319, 62] width 56 height 8
type input "flor"
click at [312, 89] on div at bounding box center [276, 87] width 144 height 8
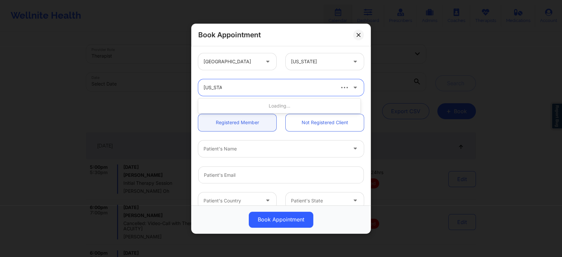
type input "virginia g"
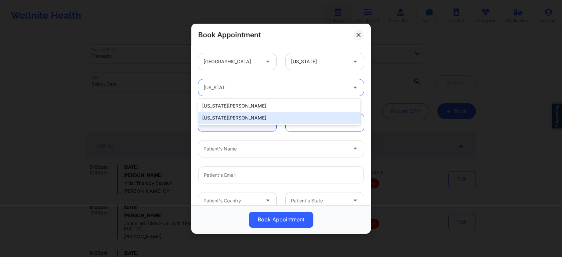
click at [235, 116] on div "[US_STATE][PERSON_NAME]" at bounding box center [279, 118] width 162 height 12
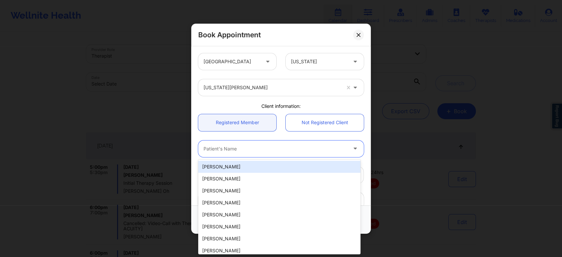
click at [273, 150] on div at bounding box center [276, 149] width 144 height 8
paste input "[EMAIL_ADDRESS][DOMAIN_NAME]"
type input "[EMAIL_ADDRESS][DOMAIN_NAME]"
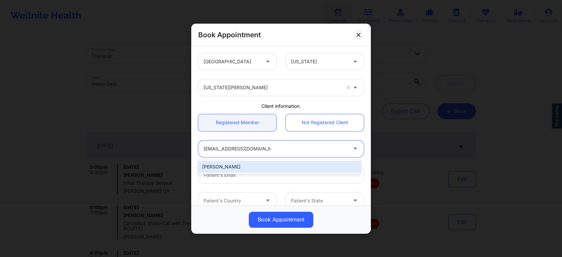
click at [267, 165] on div "[PERSON_NAME]" at bounding box center [279, 167] width 162 height 12
type input "[EMAIL_ADDRESS][DOMAIN_NAME]"
type input "+19545470849"
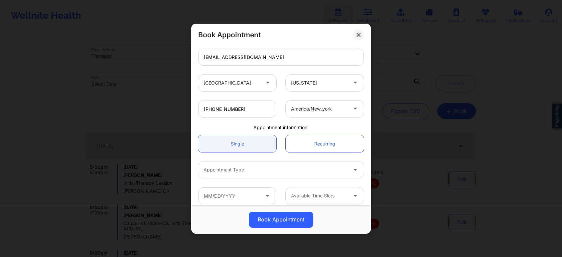
scroll to position [123, 0]
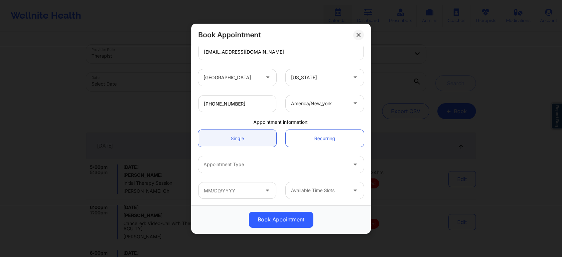
click at [285, 166] on div at bounding box center [276, 164] width 144 height 8
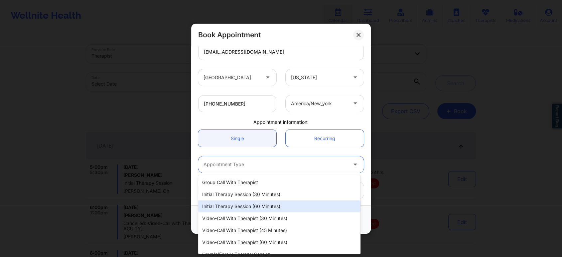
click at [270, 204] on div "Initial Therapy Session (60 minutes)" at bounding box center [279, 206] width 162 height 12
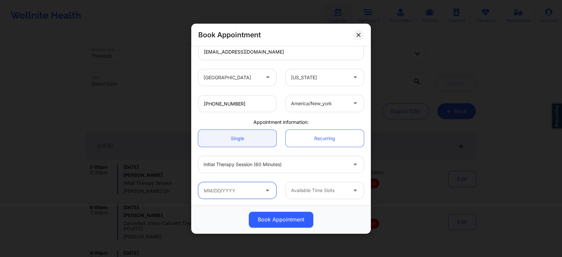
click at [241, 194] on input "text" at bounding box center [237, 190] width 78 height 17
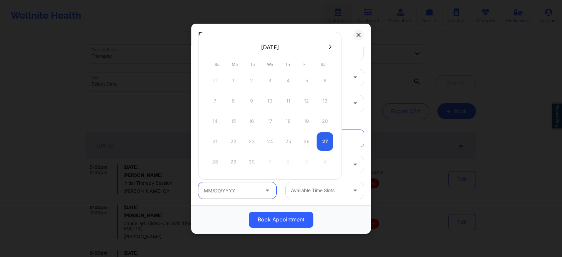
click at [245, 190] on input "text" at bounding box center [237, 190] width 78 height 17
click at [329, 46] on icon at bounding box center [330, 46] width 3 height 5
click at [209, 46] on icon at bounding box center [210, 46] width 3 height 5
click at [249, 161] on div "30" at bounding box center [251, 161] width 17 height 19
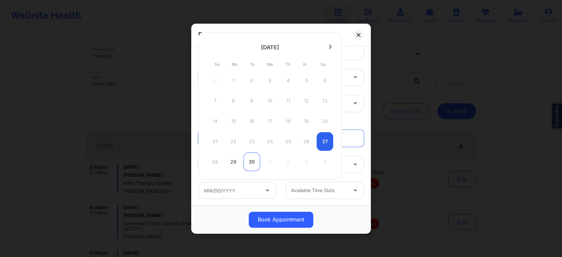
type input "09/30/2025"
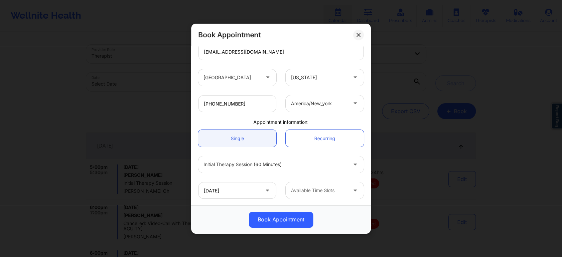
click at [336, 192] on div at bounding box center [319, 190] width 56 height 8
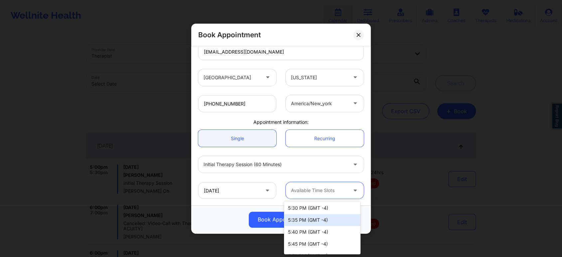
scroll to position [480, 0]
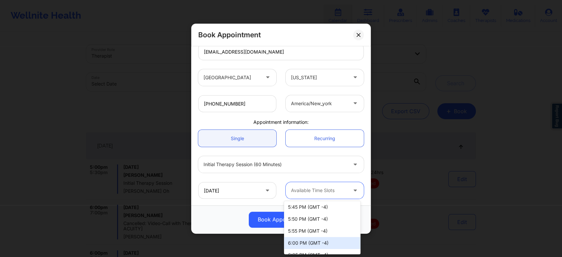
click at [297, 243] on div "6:00 PM (GMT -4)" at bounding box center [322, 243] width 77 height 12
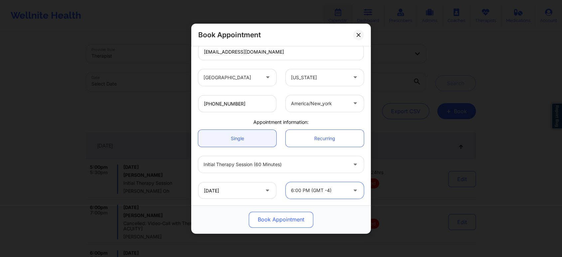
click at [280, 220] on button "Book Appointment" at bounding box center [281, 219] width 65 height 16
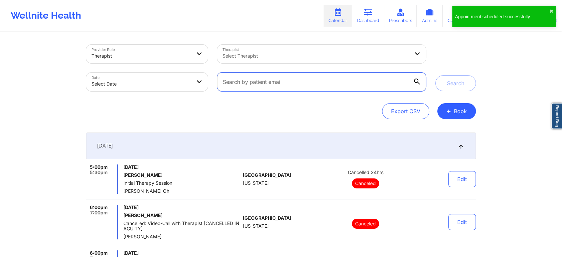
click at [307, 83] on input "text" at bounding box center [321, 82] width 209 height 19
paste input "[EMAIL_ADDRESS][DOMAIN_NAME]"
type input "[EMAIL_ADDRESS][DOMAIN_NAME]"
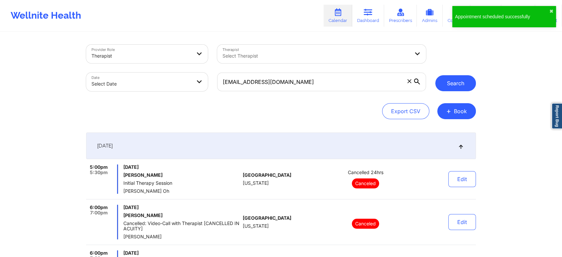
click at [451, 82] on button "Search" at bounding box center [455, 83] width 41 height 16
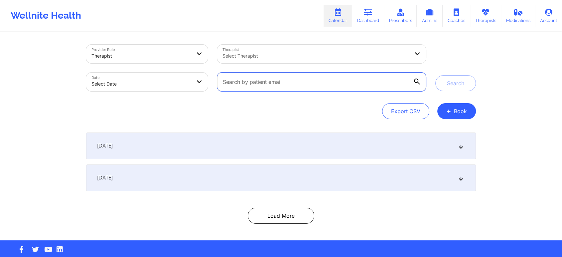
click at [291, 79] on input "text" at bounding box center [321, 82] width 209 height 19
paste input "[EMAIL_ADDRESS][DOMAIN_NAME]"
type input "[EMAIL_ADDRESS][DOMAIN_NAME]"
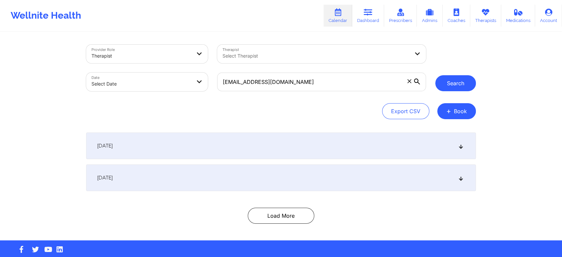
click at [449, 85] on button "Search" at bounding box center [455, 83] width 41 height 16
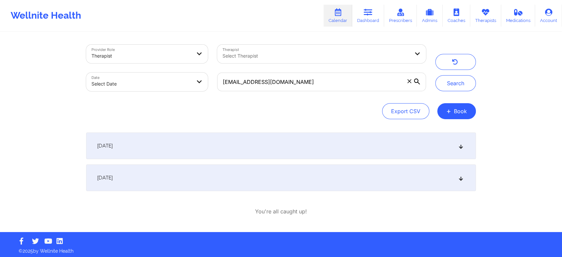
click at [461, 181] on div "[DATE]" at bounding box center [281, 177] width 390 height 27
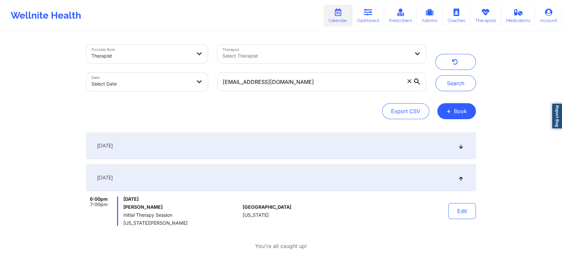
click at [458, 146] on div "[DATE]" at bounding box center [281, 145] width 390 height 27
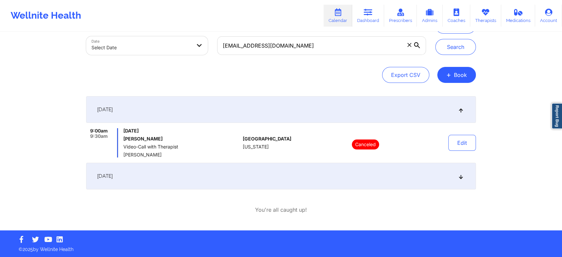
scroll to position [37, 0]
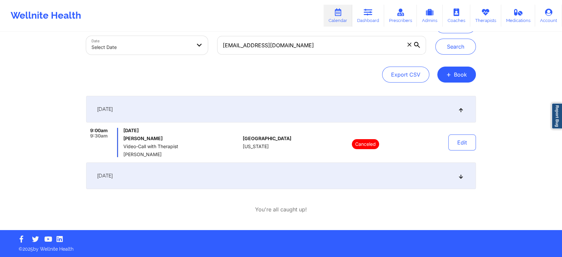
click at [460, 176] on icon at bounding box center [461, 175] width 6 height 5
